Goal: Transaction & Acquisition: Purchase product/service

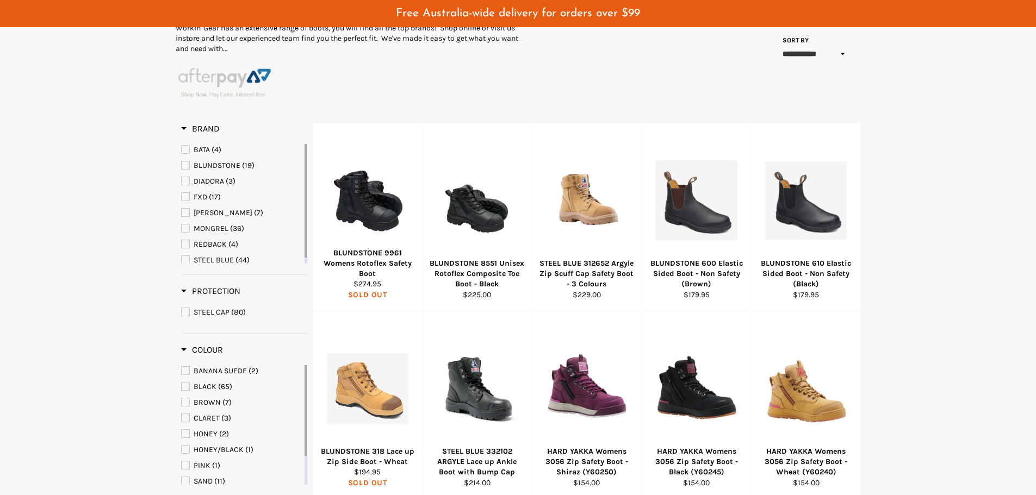
scroll to position [69, 0]
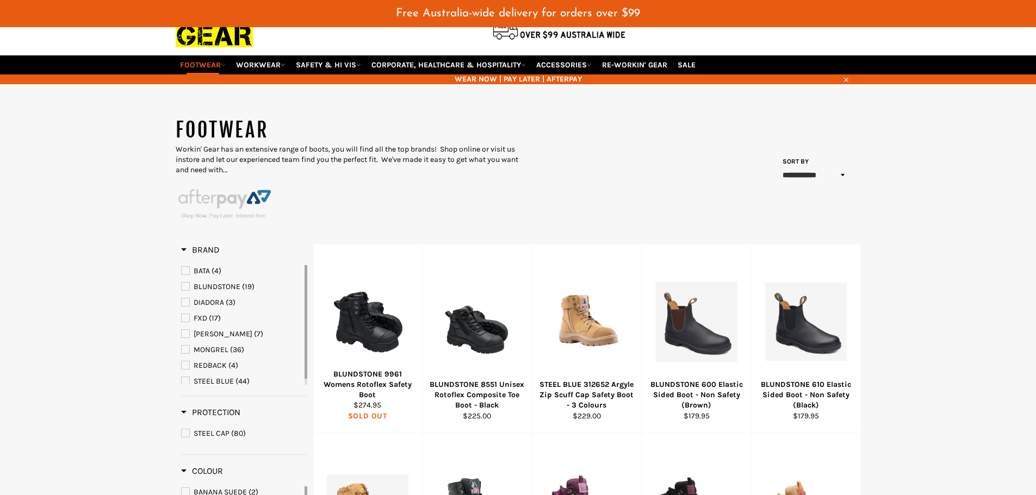
click at [821, 177] on select "**********" at bounding box center [815, 175] width 72 height 18
click at [779, 166] on select "**********" at bounding box center [815, 175] width 72 height 18
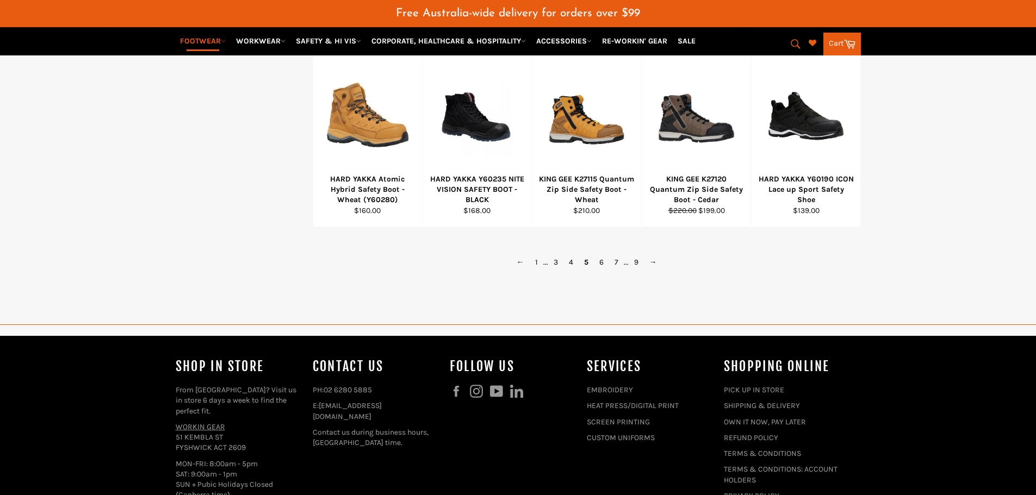
scroll to position [884, 0]
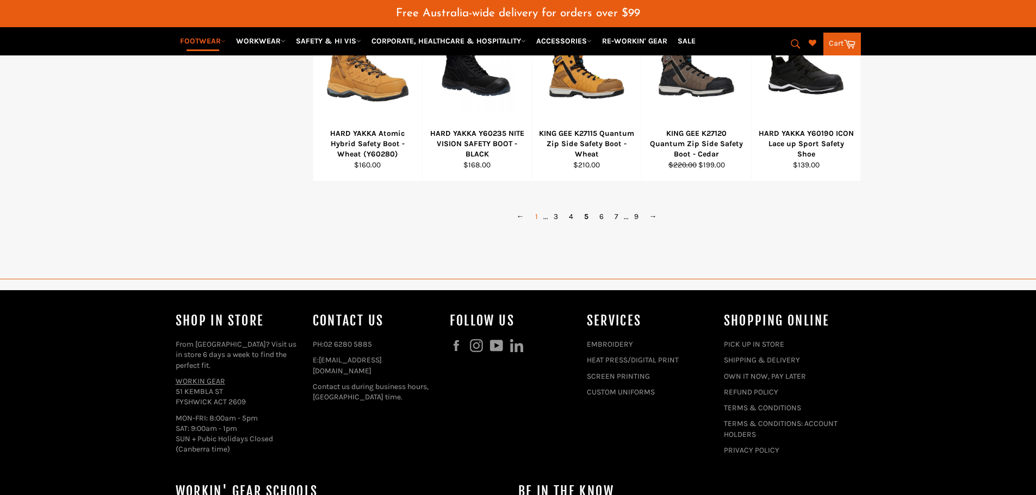
click at [536, 217] on link "1" at bounding box center [537, 217] width 14 height 16
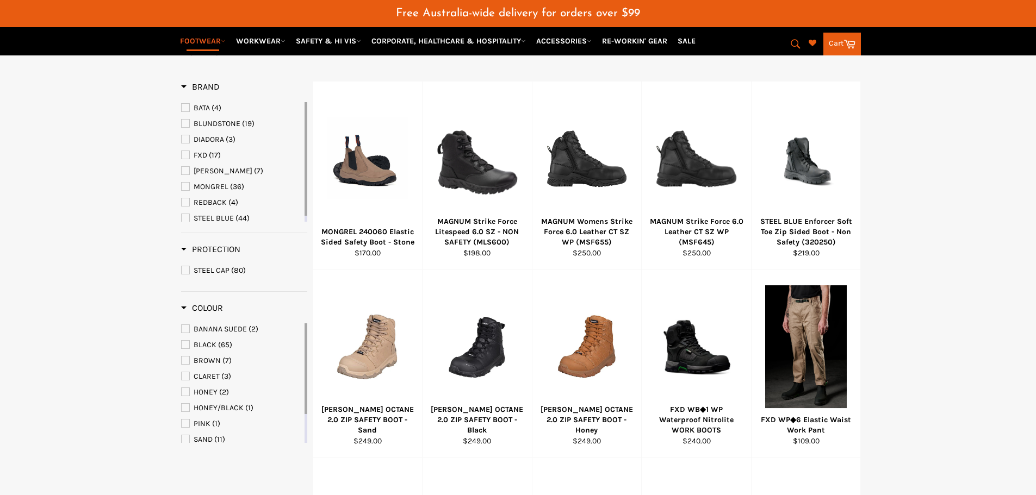
scroll to position [340, 0]
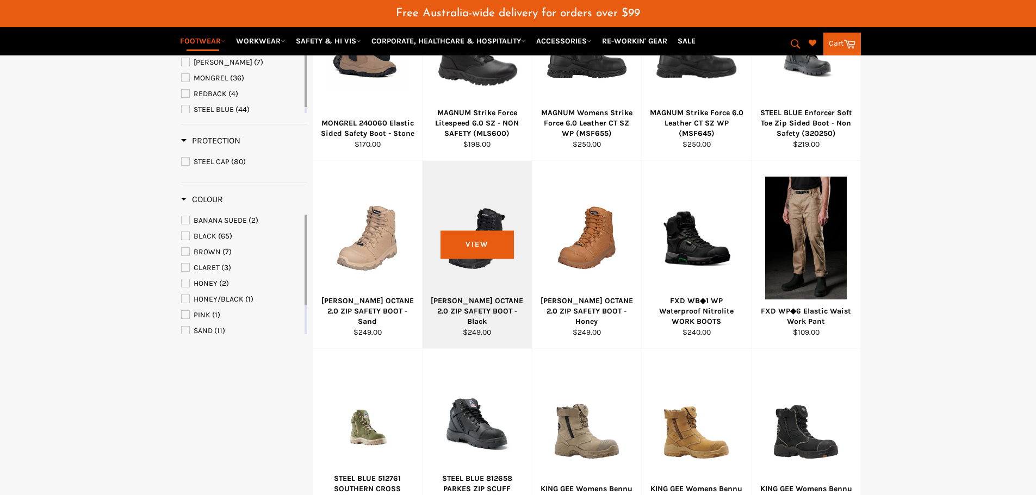
click at [482, 250] on div at bounding box center [477, 239] width 82 height 128
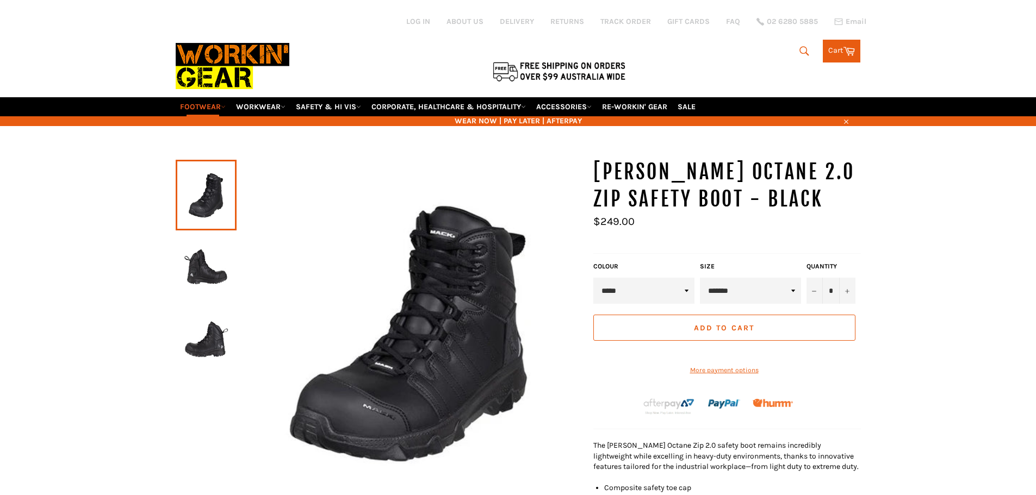
click at [204, 272] on img at bounding box center [206, 268] width 50 height 60
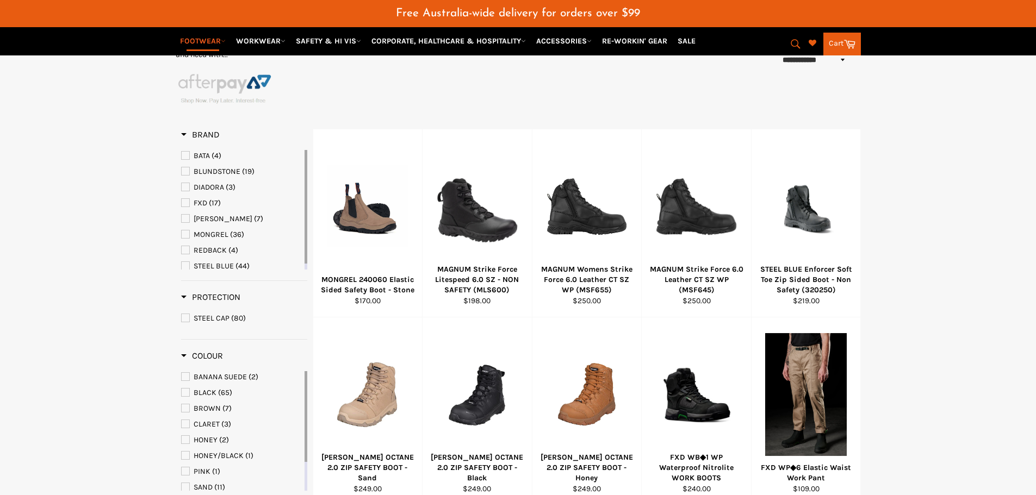
scroll to position [175, 0]
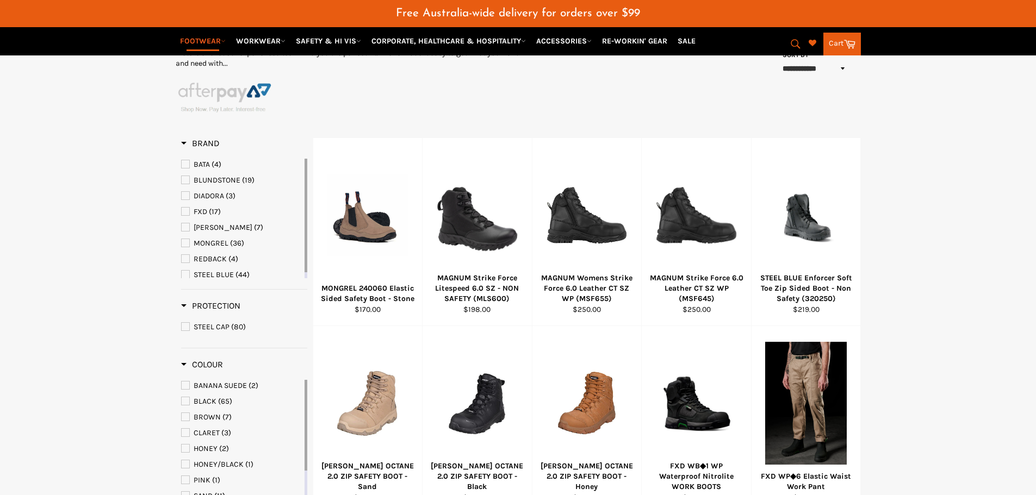
click at [222, 243] on span "MONGREL" at bounding box center [211, 243] width 35 height 9
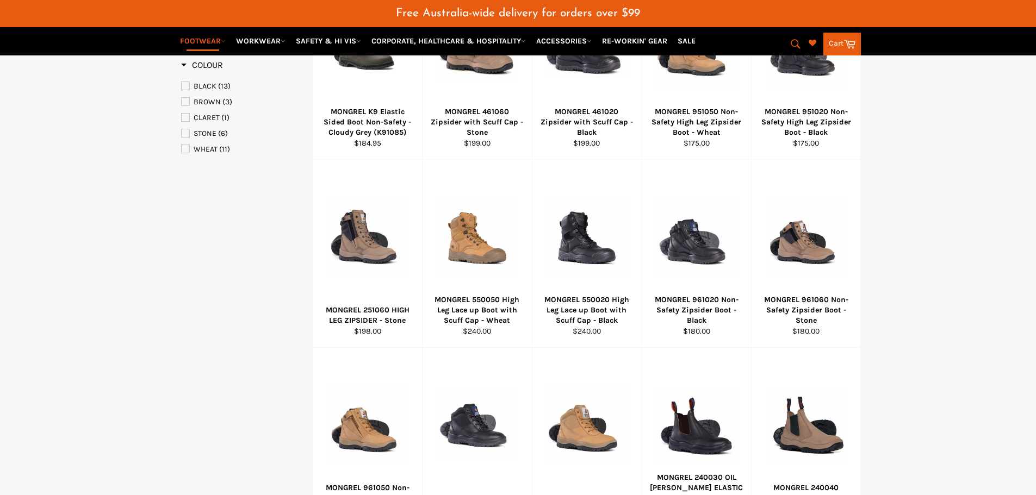
scroll to position [501, 0]
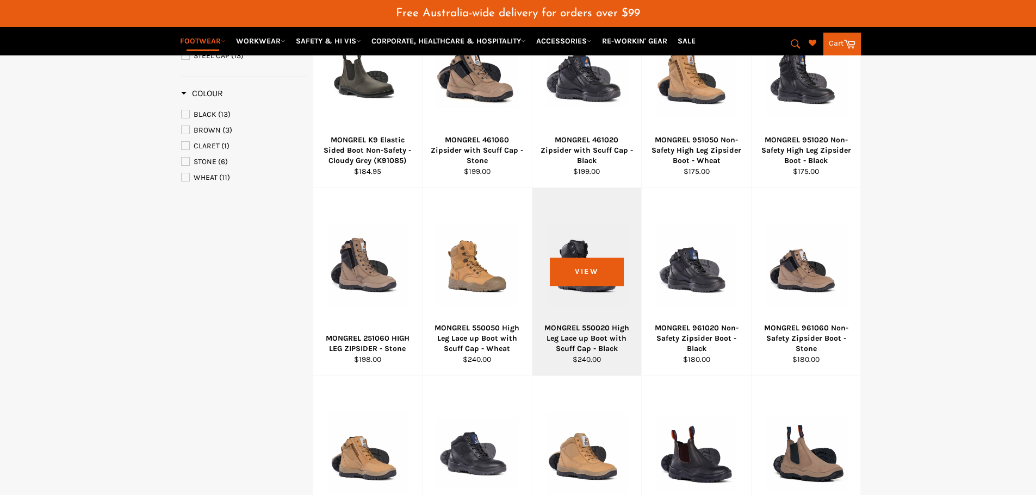
click at [595, 278] on div at bounding box center [587, 266] width 82 height 128
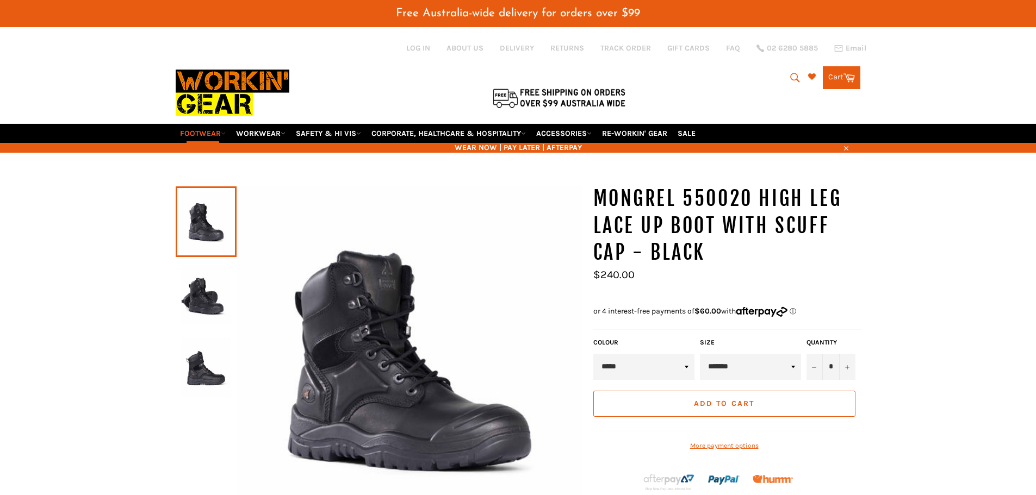
click at [204, 374] on img at bounding box center [206, 368] width 50 height 60
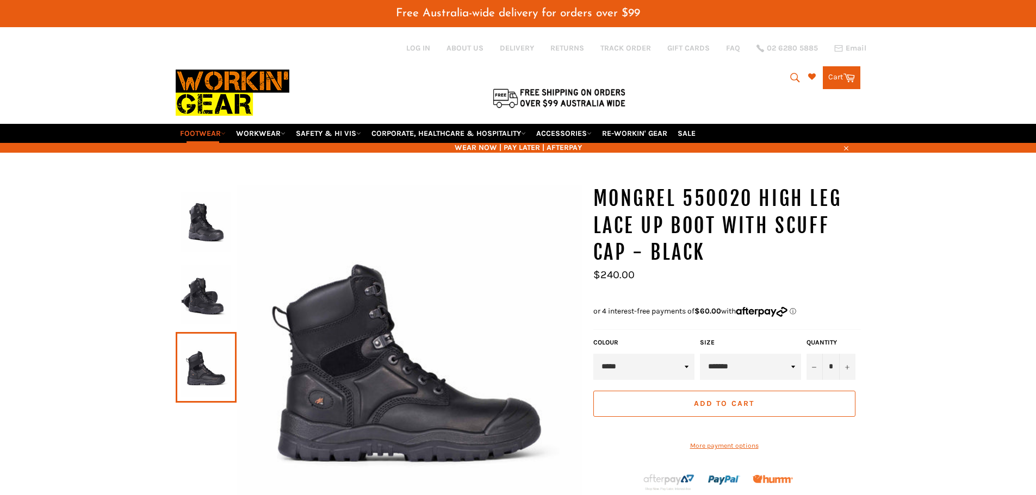
click at [207, 296] on img at bounding box center [206, 295] width 50 height 60
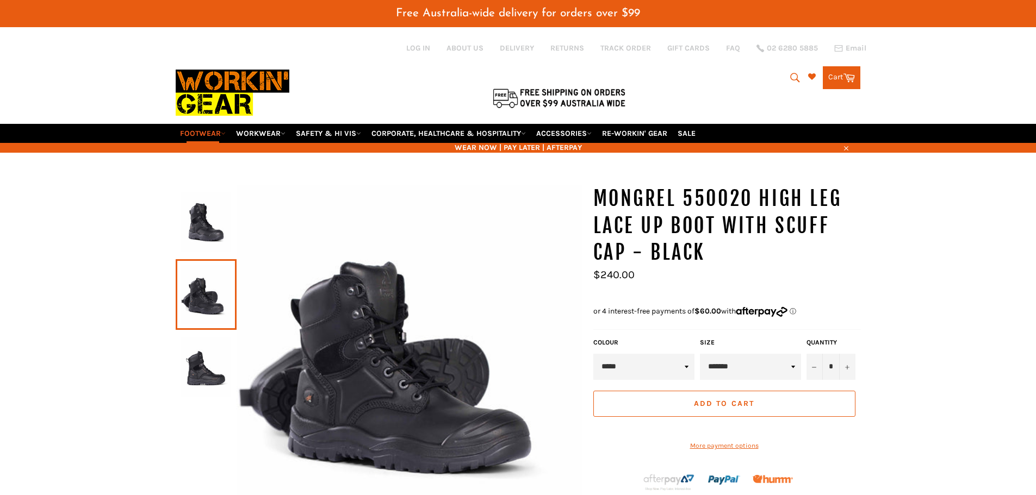
click at [208, 228] on img at bounding box center [206, 222] width 50 height 60
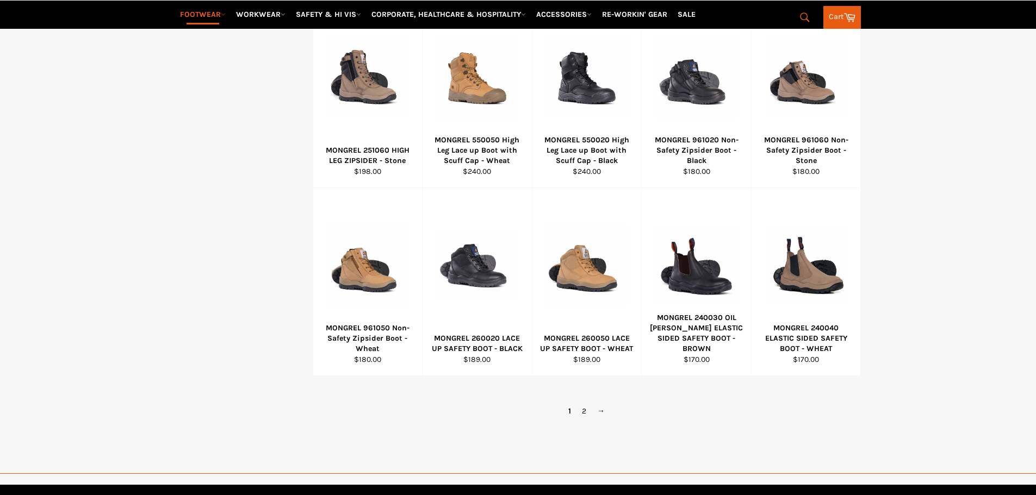
scroll to position [689, 0]
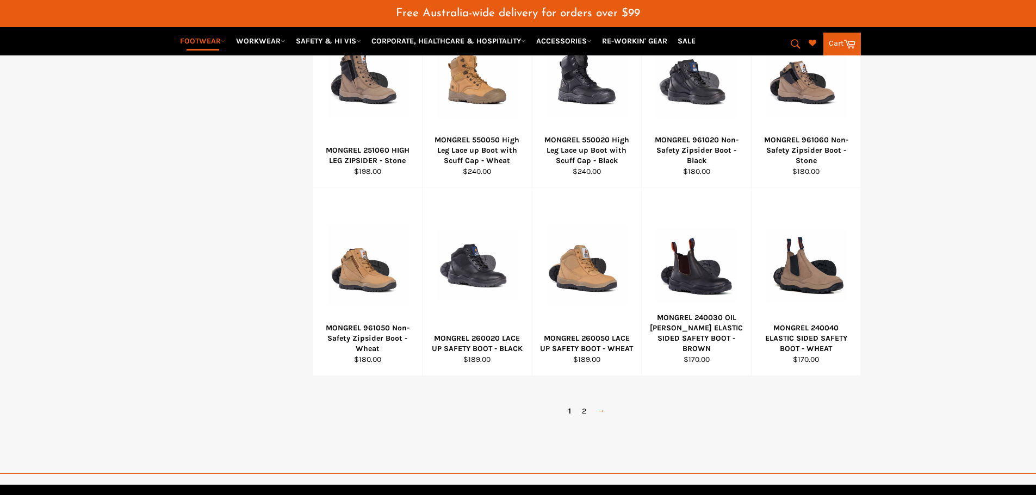
click at [602, 412] on link "→" at bounding box center [601, 411] width 18 height 16
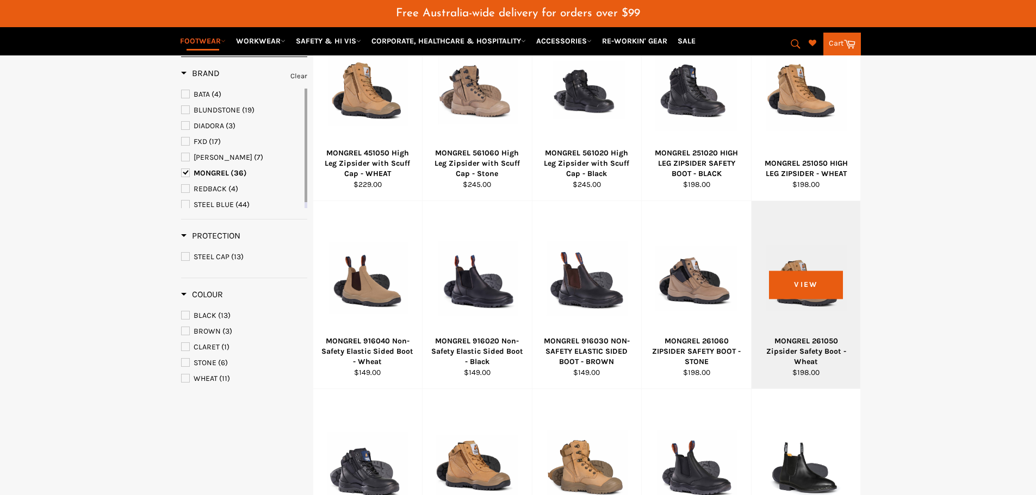
scroll to position [286, 0]
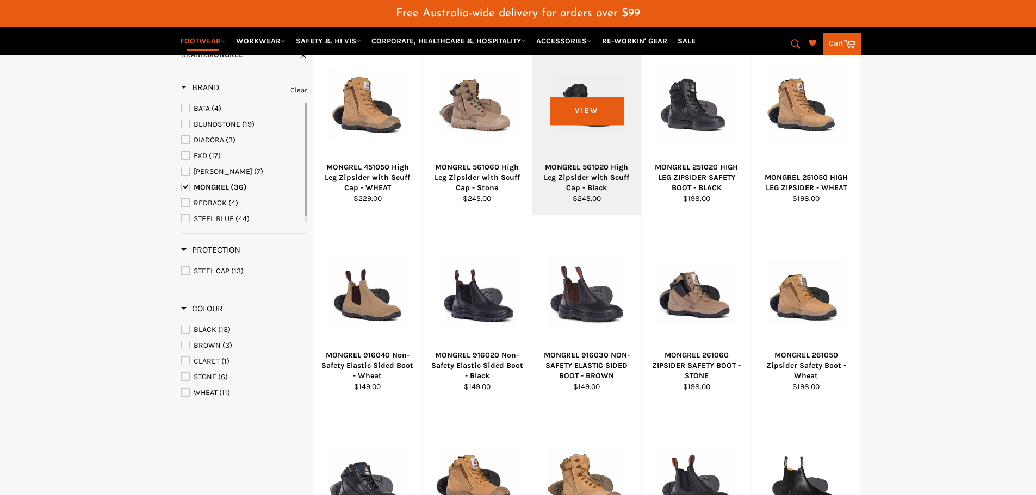
click at [593, 121] on div at bounding box center [587, 105] width 82 height 128
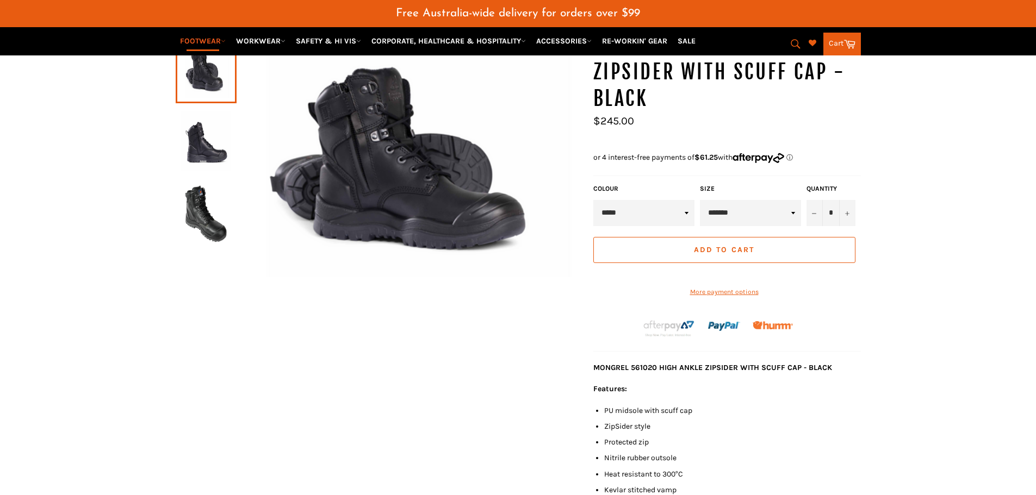
scroll to position [163, 0]
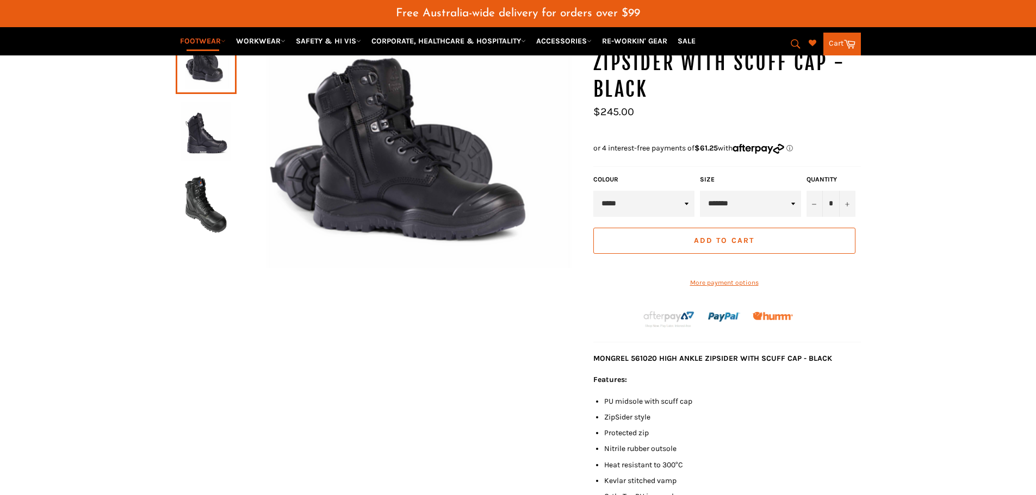
click at [794, 203] on select "**********" at bounding box center [750, 204] width 101 height 26
select select "*********"
click at [700, 191] on select "**********" at bounding box center [750, 204] width 101 height 26
click at [909, 253] on div "MONGREL 561020 High Leg Zipsider with Scuff Cap - Black COLOUR *" at bounding box center [518, 386] width 1036 height 728
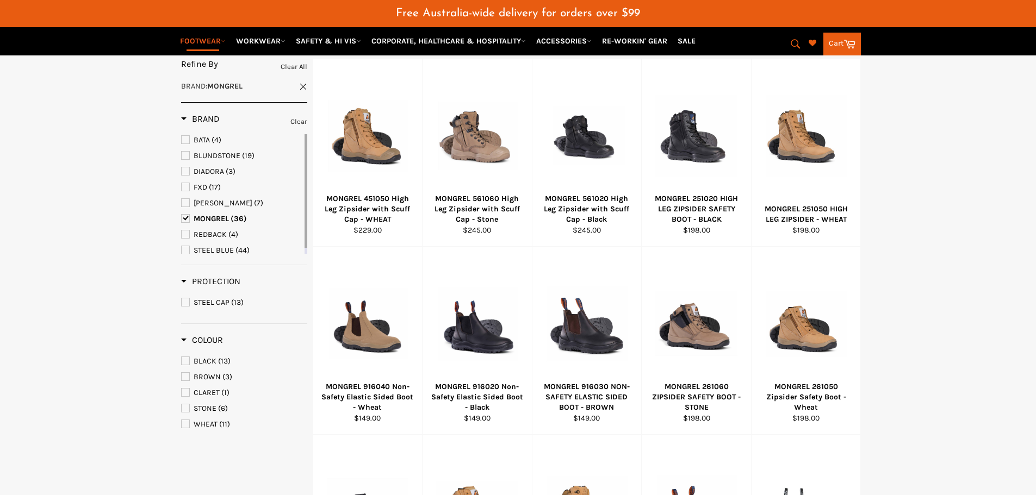
scroll to position [204, 0]
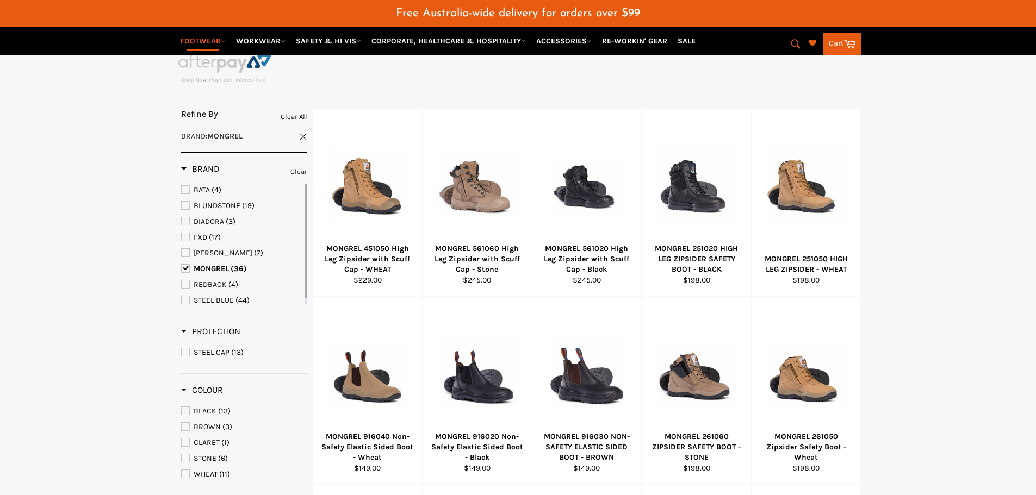
click at [216, 204] on span "BLUNDSTONE" at bounding box center [217, 205] width 47 height 9
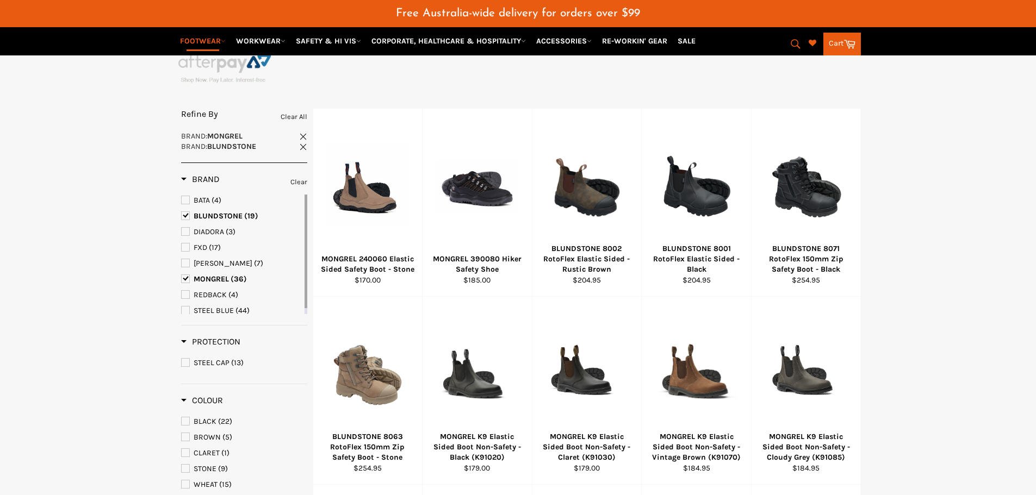
click at [185, 277] on span "MONGREL" at bounding box center [186, 279] width 8 height 8
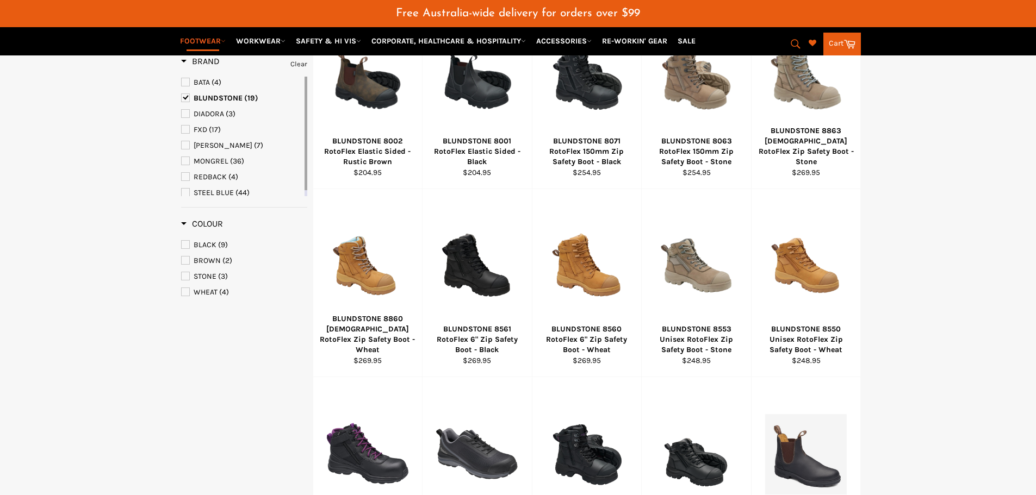
scroll to position [313, 0]
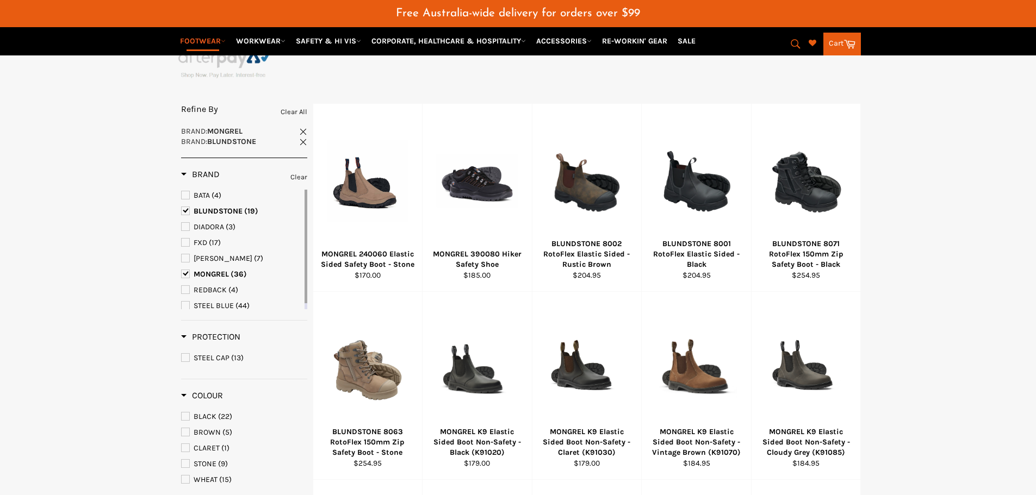
scroll to position [204, 0]
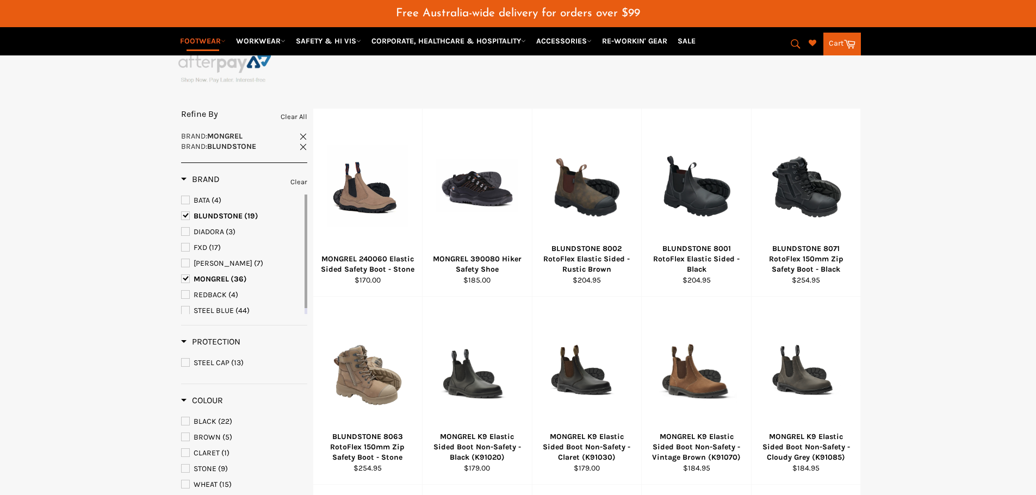
click at [185, 277] on span "MONGREL" at bounding box center [186, 279] width 8 height 8
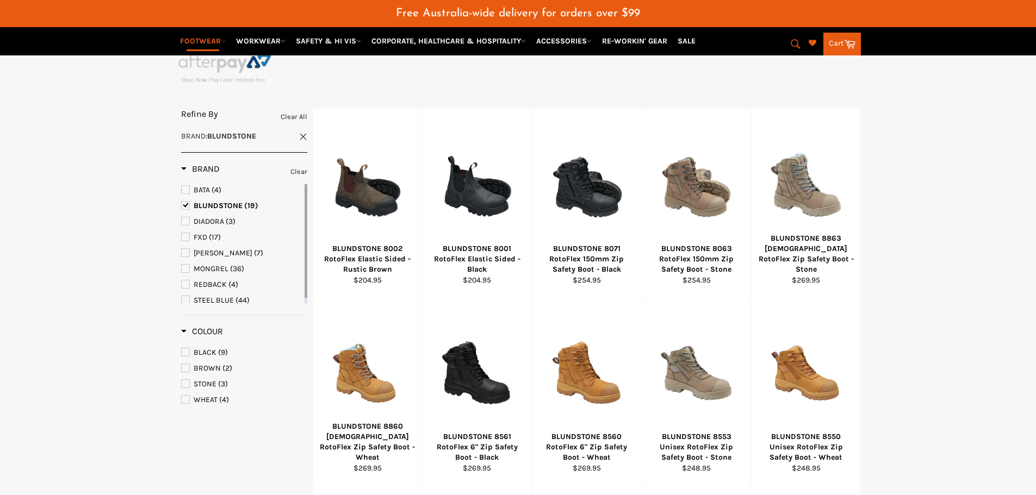
click at [184, 299] on link "STEEL BLUE (44)" at bounding box center [241, 301] width 121 height 12
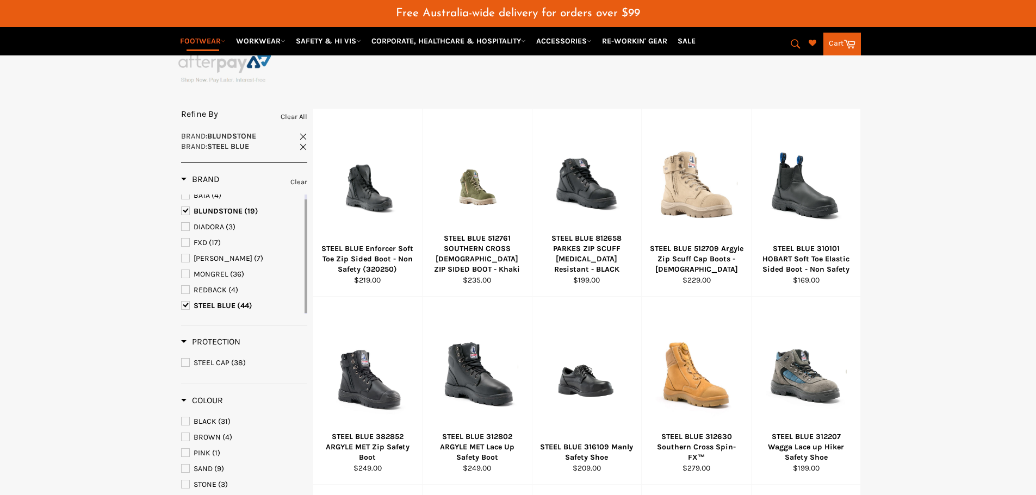
click at [183, 306] on span "STEEL BLUE" at bounding box center [186, 306] width 8 height 8
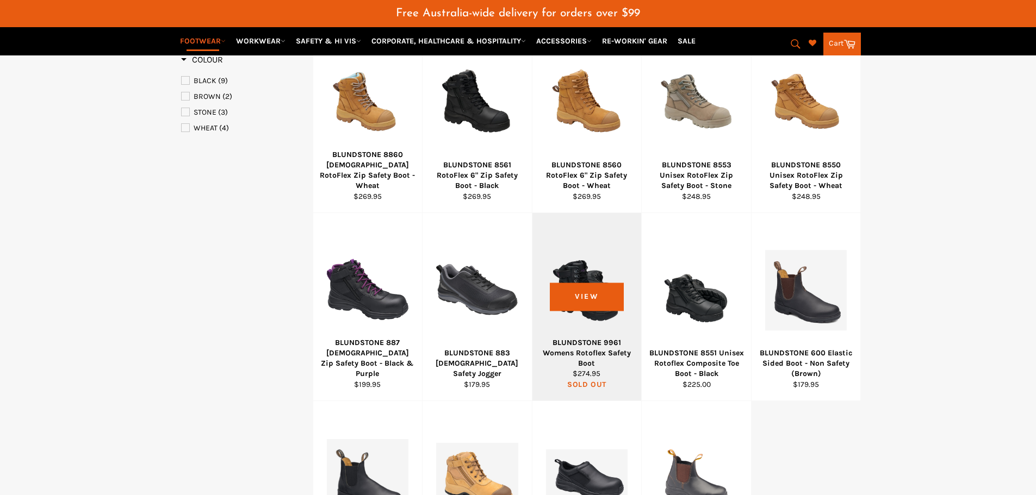
scroll to position [639, 0]
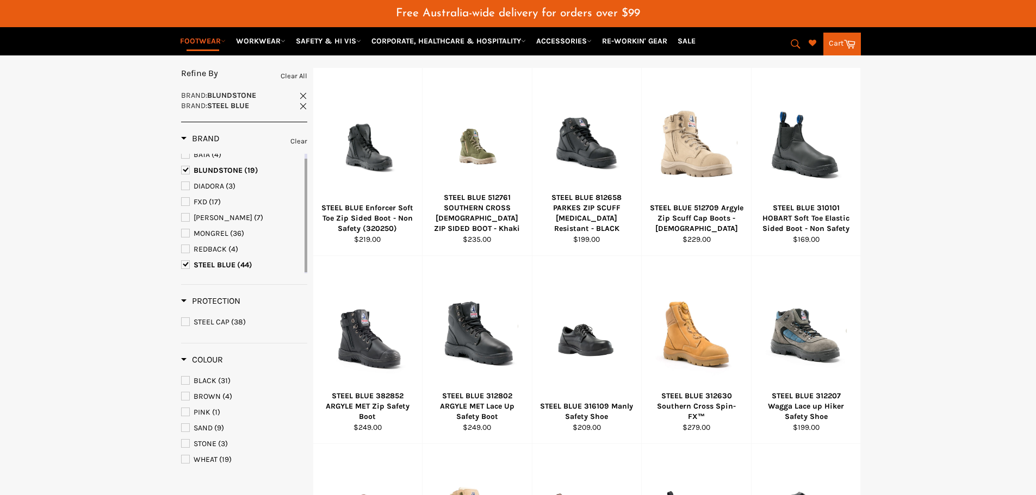
scroll to position [150, 0]
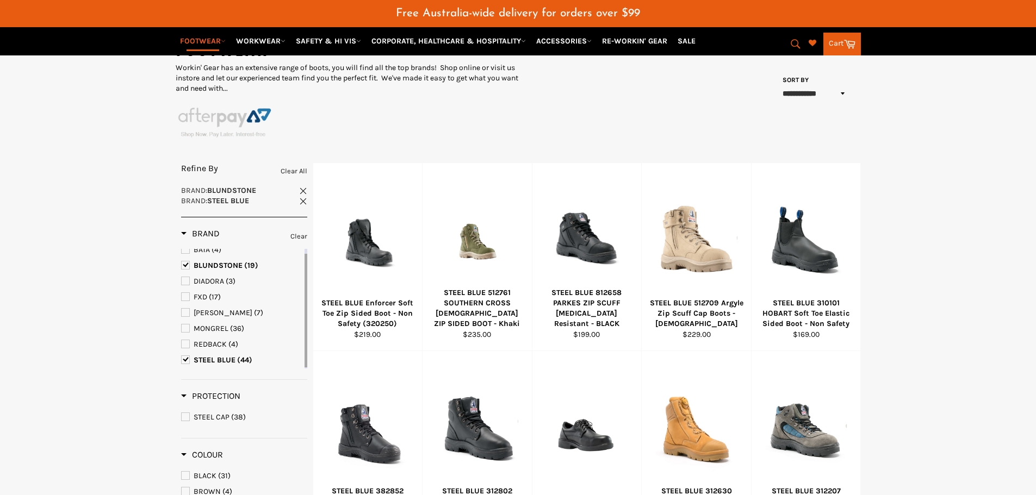
click at [189, 264] on span "BLUNDSTONE" at bounding box center [186, 266] width 8 height 8
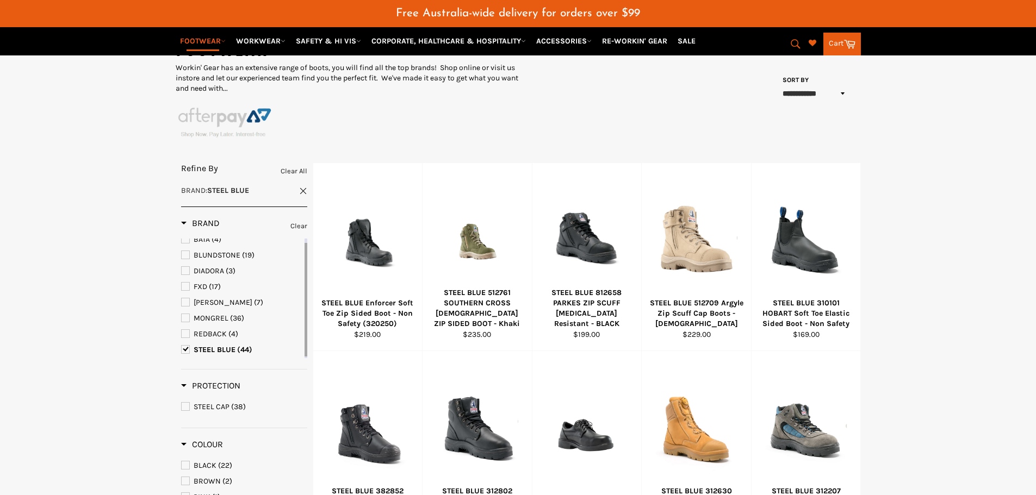
click at [188, 349] on span "STEEL BLUE" at bounding box center [186, 350] width 8 height 8
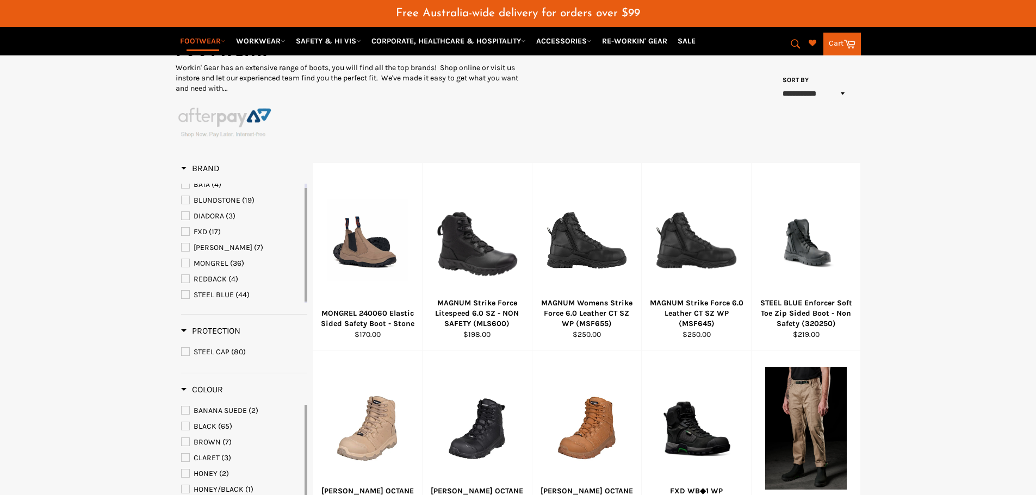
click at [184, 353] on span "STEEL CAP" at bounding box center [186, 352] width 8 height 8
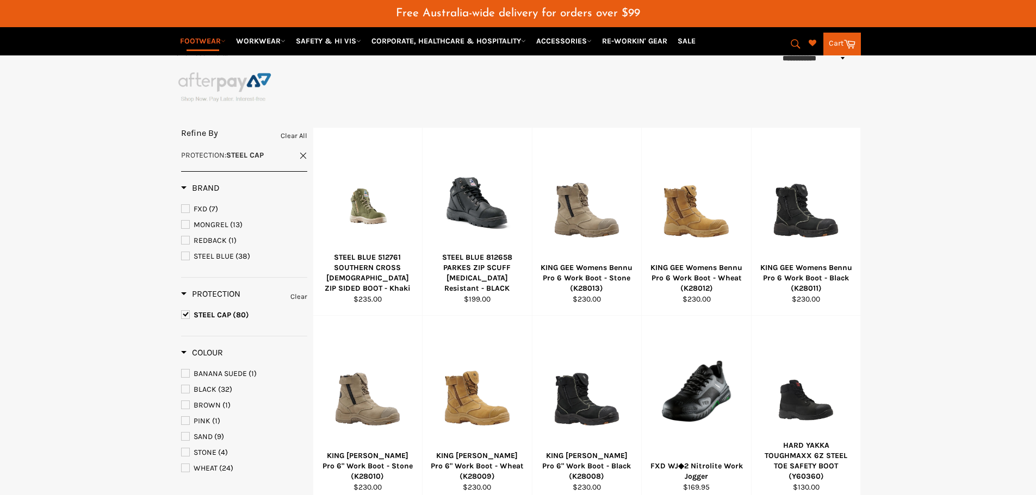
scroll to position [204, 0]
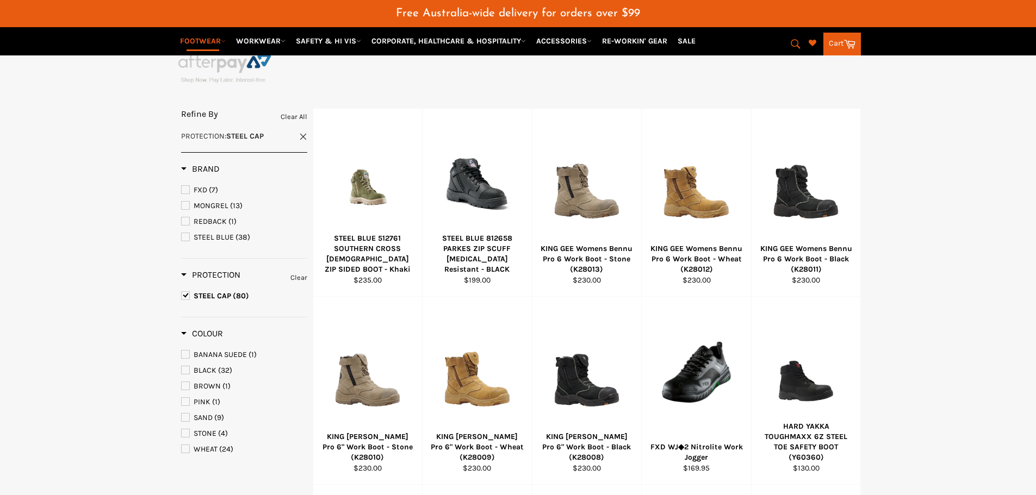
click at [186, 371] on span "BLACK" at bounding box center [186, 370] width 8 height 8
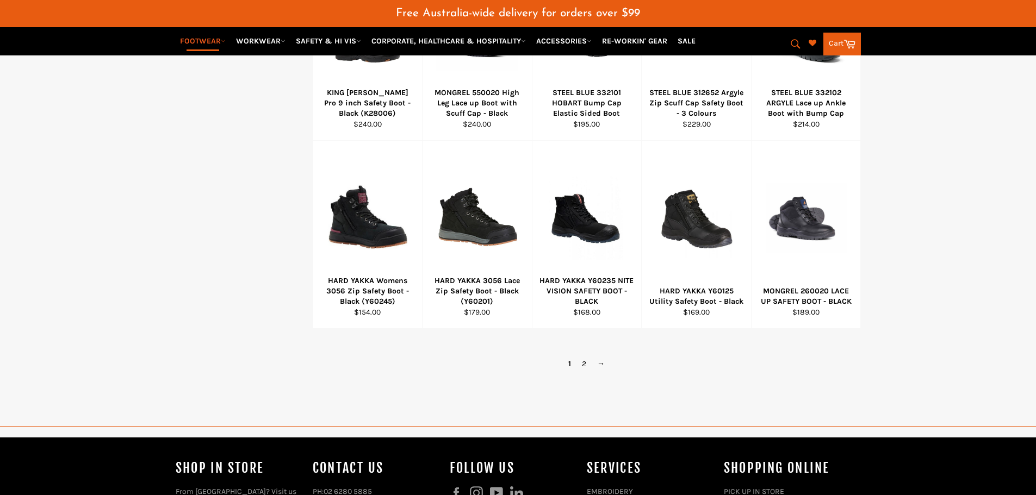
scroll to position [748, 0]
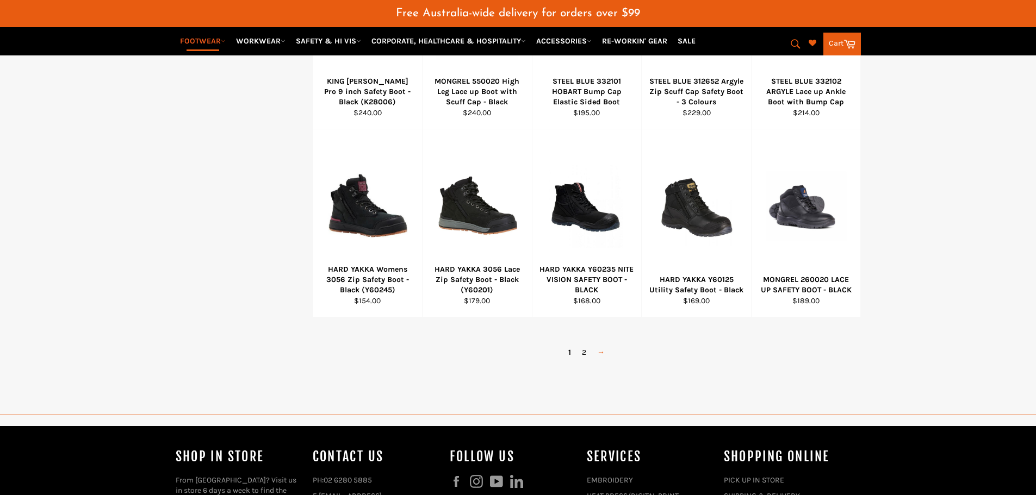
click at [601, 355] on link "→" at bounding box center [601, 353] width 18 height 16
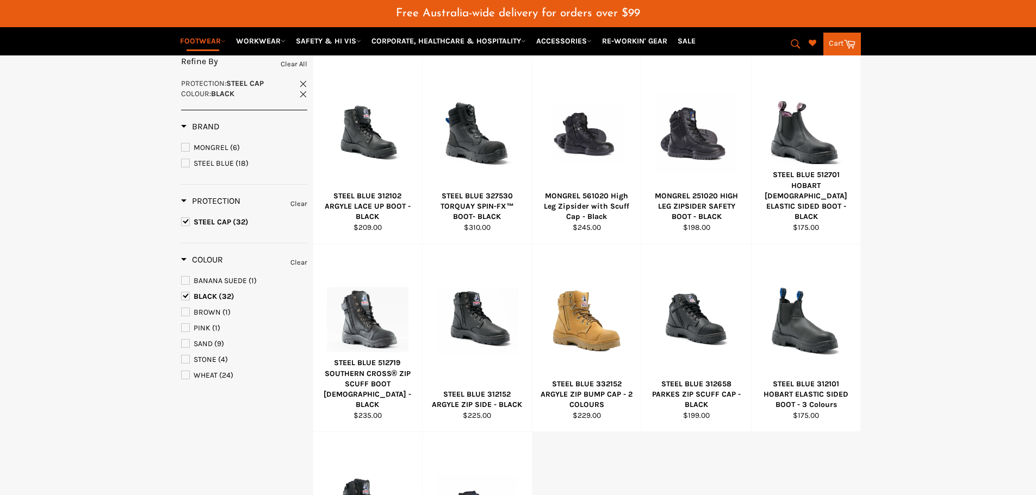
scroll to position [232, 0]
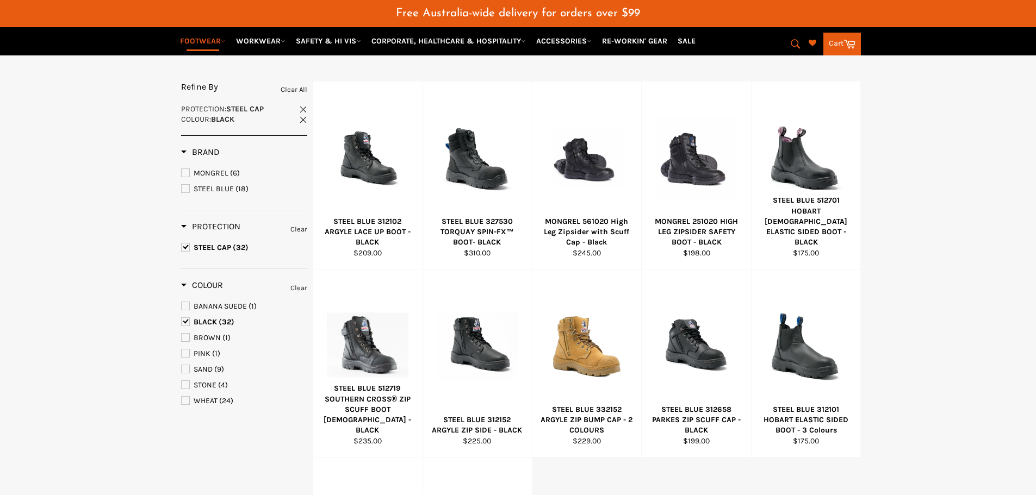
click at [187, 173] on span "MONGREL" at bounding box center [186, 173] width 8 height 8
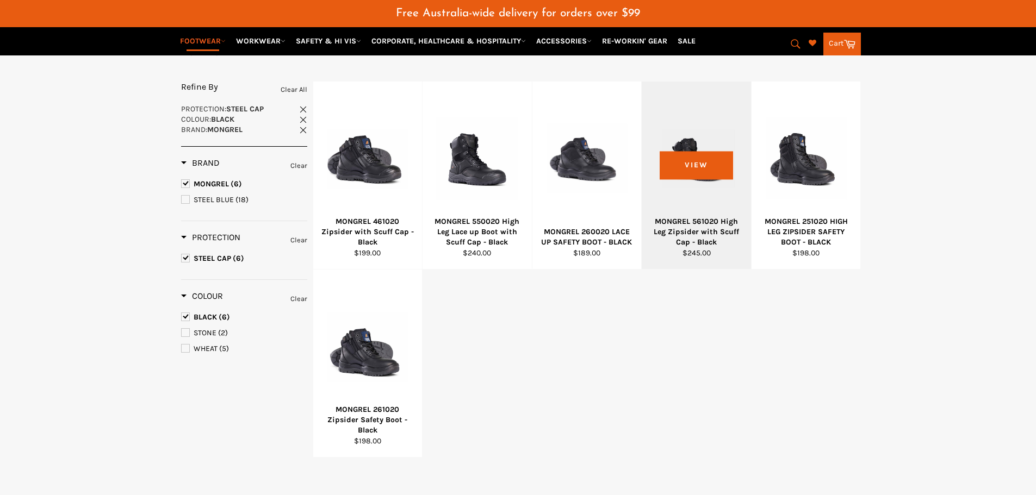
click at [691, 172] on div at bounding box center [696, 159] width 82 height 128
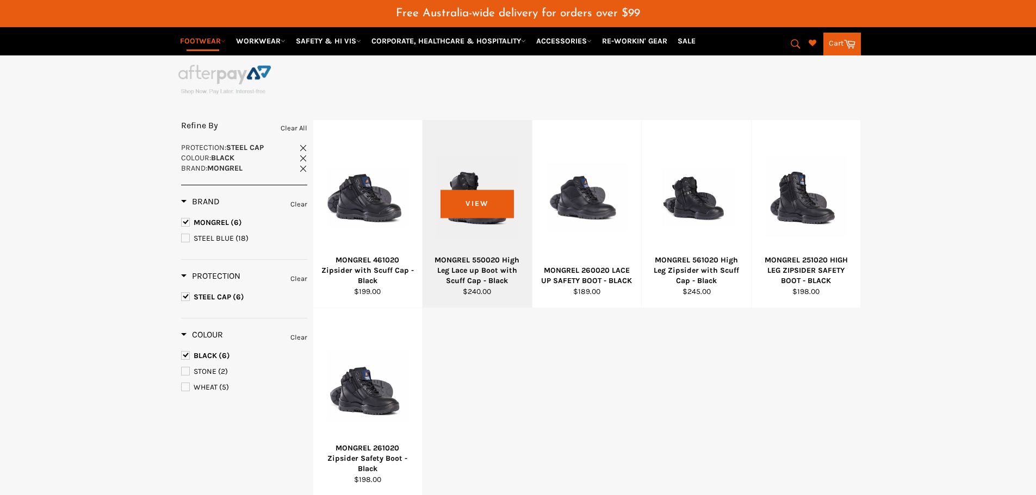
scroll to position [204, 0]
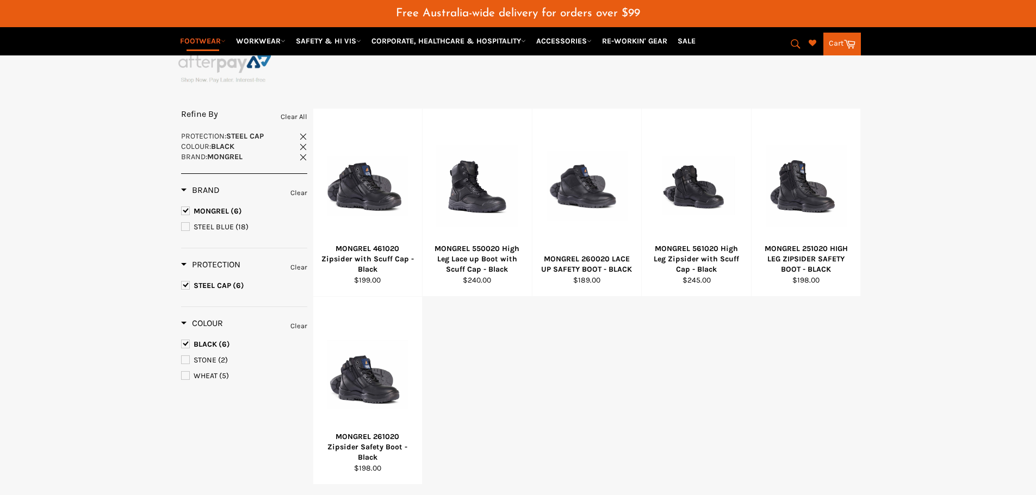
click at [186, 227] on span "STEEL BLUE" at bounding box center [186, 227] width 8 height 8
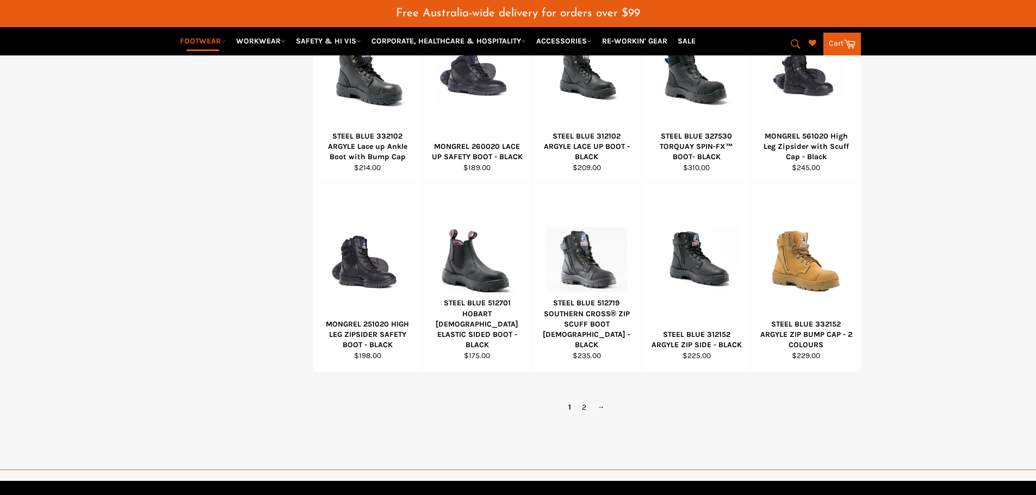
scroll to position [694, 0]
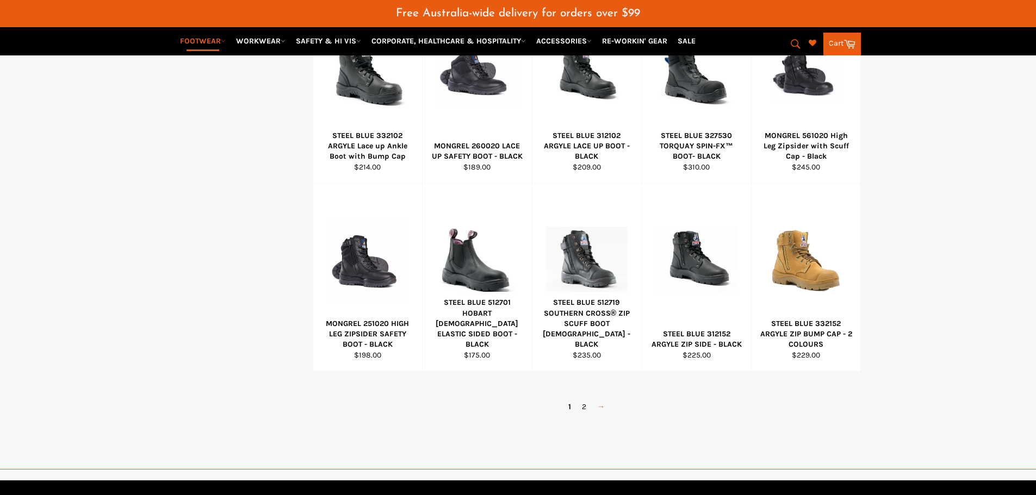
click at [601, 406] on link "→" at bounding box center [601, 407] width 18 height 16
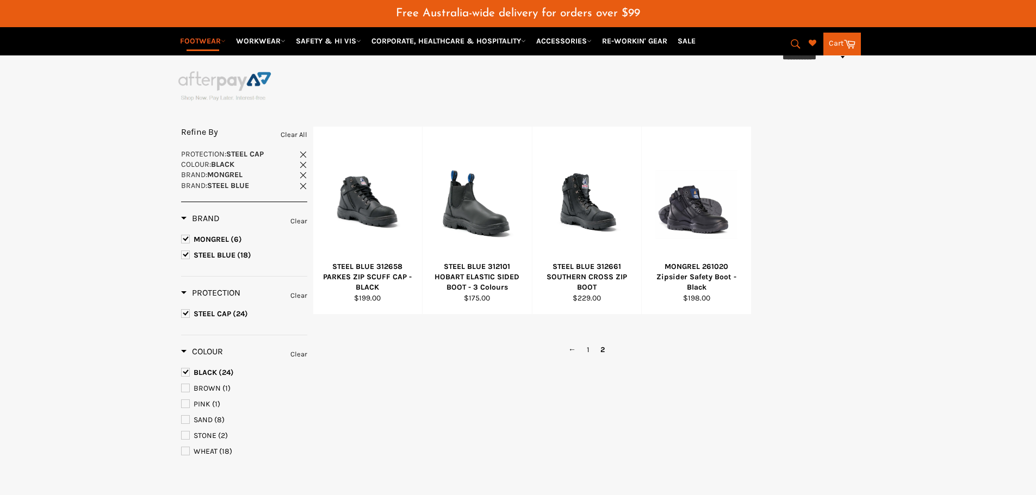
scroll to position [177, 0]
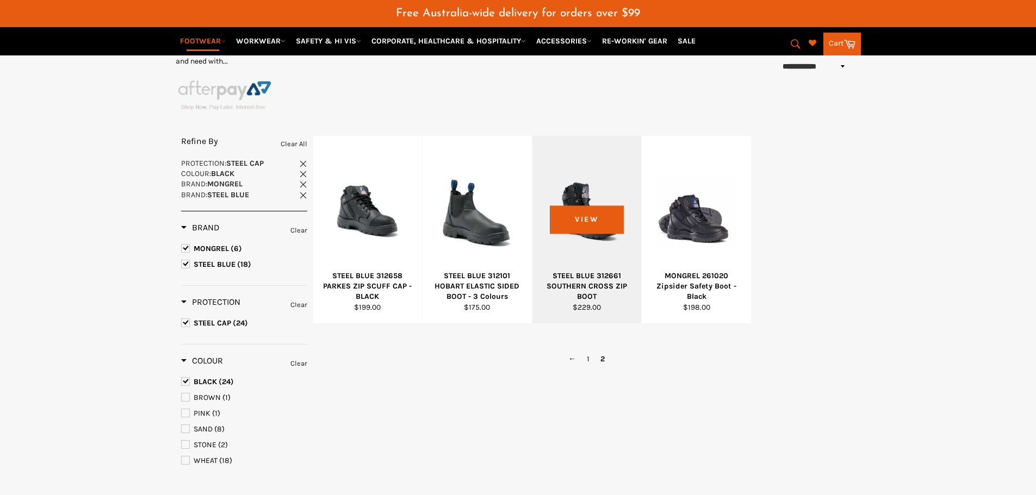
click at [589, 219] on div at bounding box center [587, 214] width 82 height 128
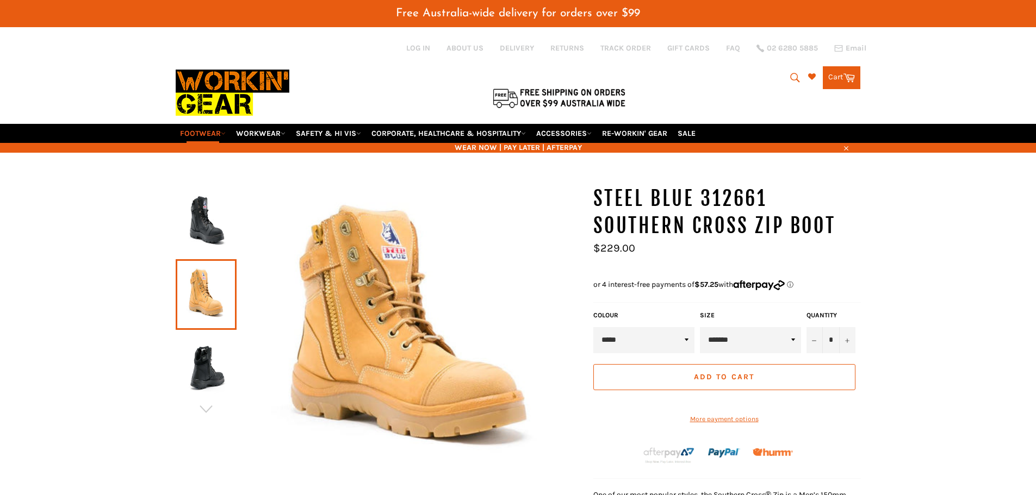
click at [198, 226] on img at bounding box center [206, 222] width 50 height 60
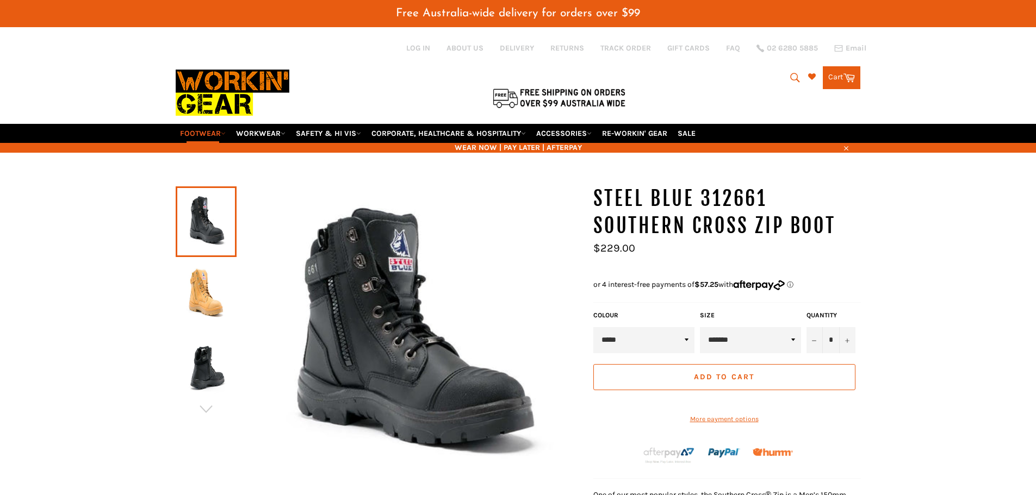
click at [194, 372] on img at bounding box center [206, 368] width 50 height 60
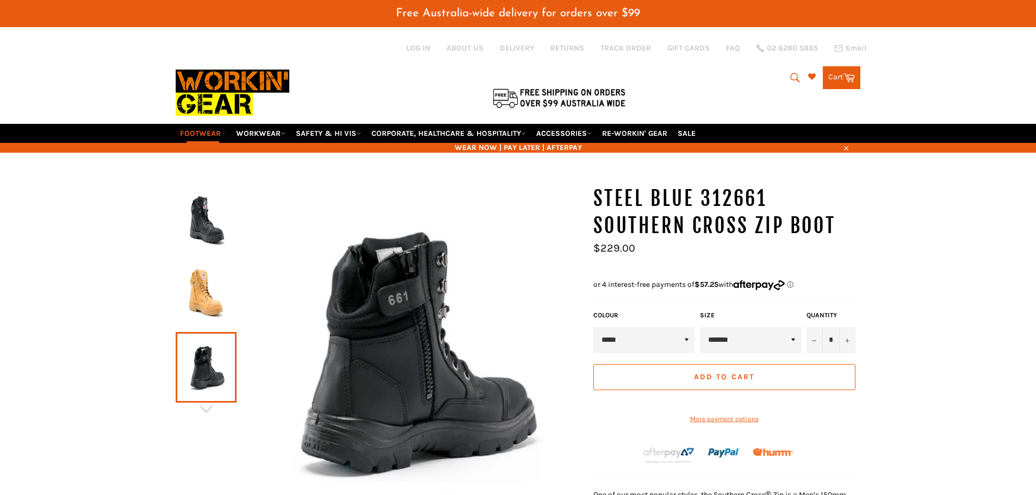
click at [794, 342] on select "**********" at bounding box center [750, 340] width 101 height 26
click at [125, 308] on div "*" at bounding box center [518, 471] width 1036 height 572
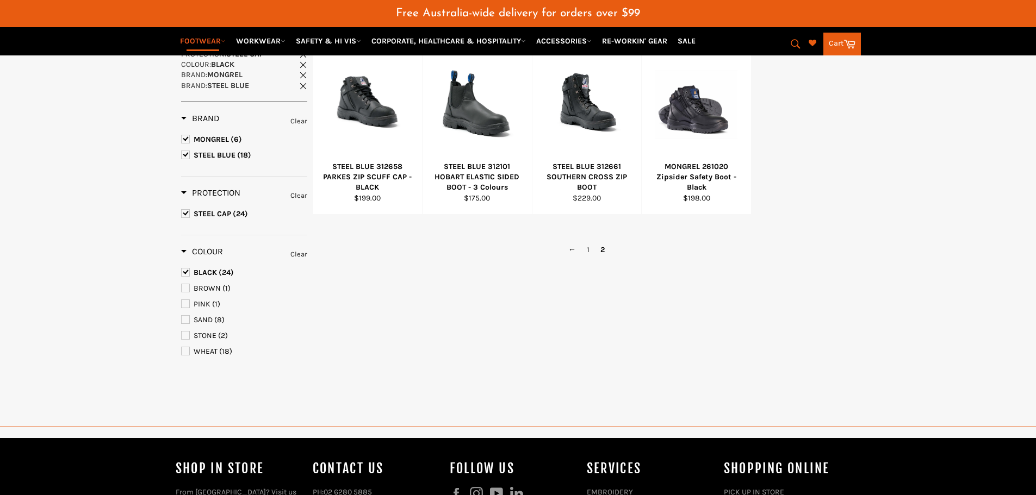
scroll to position [368, 0]
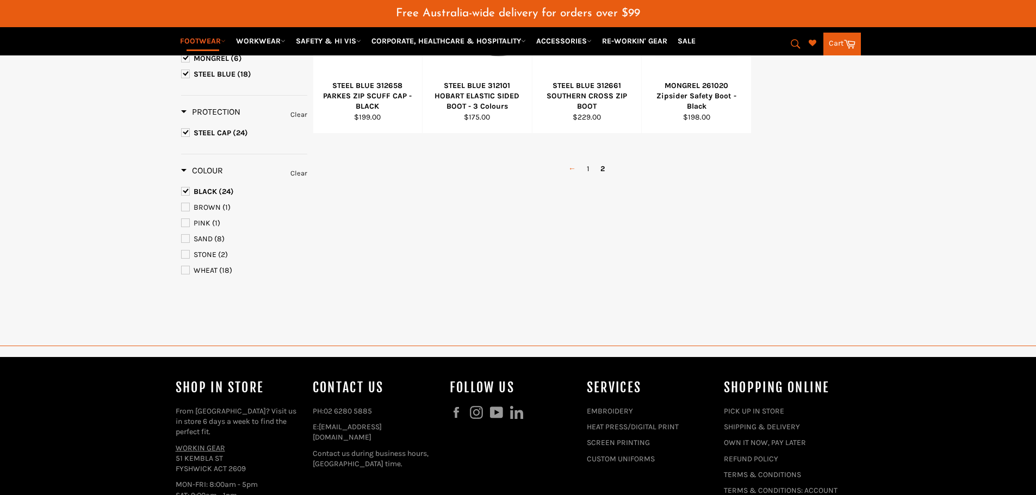
click at [576, 169] on link "←" at bounding box center [572, 169] width 18 height 16
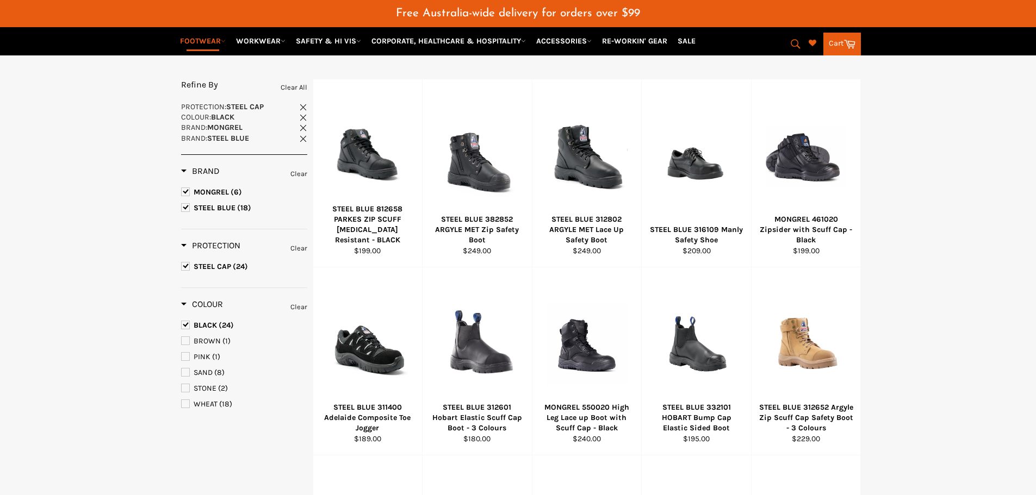
scroll to position [232, 0]
